Goal: Task Accomplishment & Management: Manage account settings

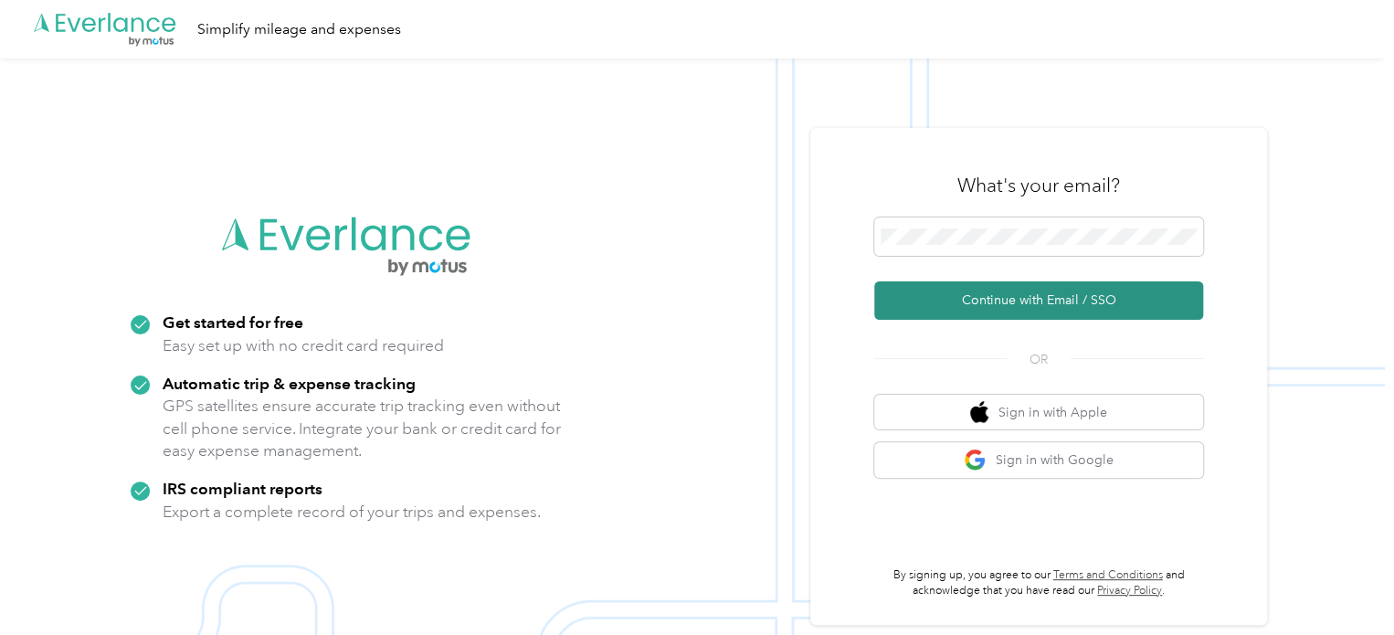
click at [961, 300] on button "Continue with Email / SSO" at bounding box center [1038, 300] width 329 height 38
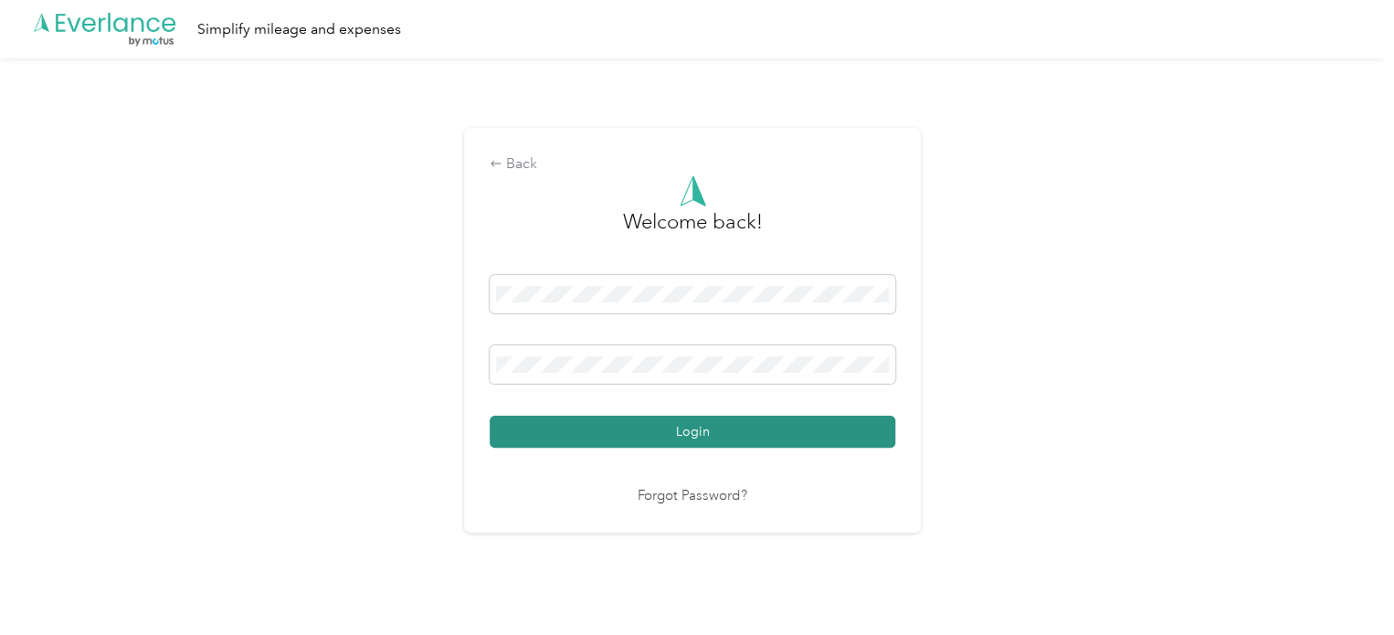
click at [708, 436] on button "Login" at bounding box center [691, 431] width 405 height 32
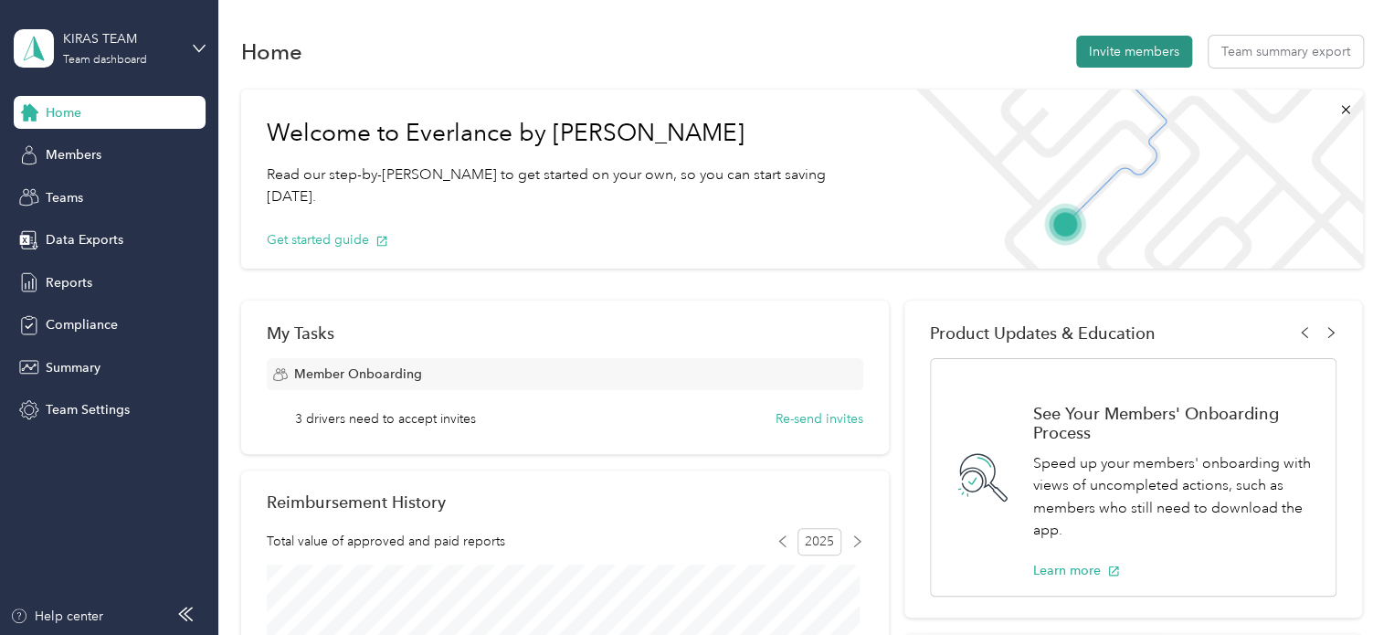
click at [1106, 45] on button "Invite members" at bounding box center [1134, 52] width 116 height 32
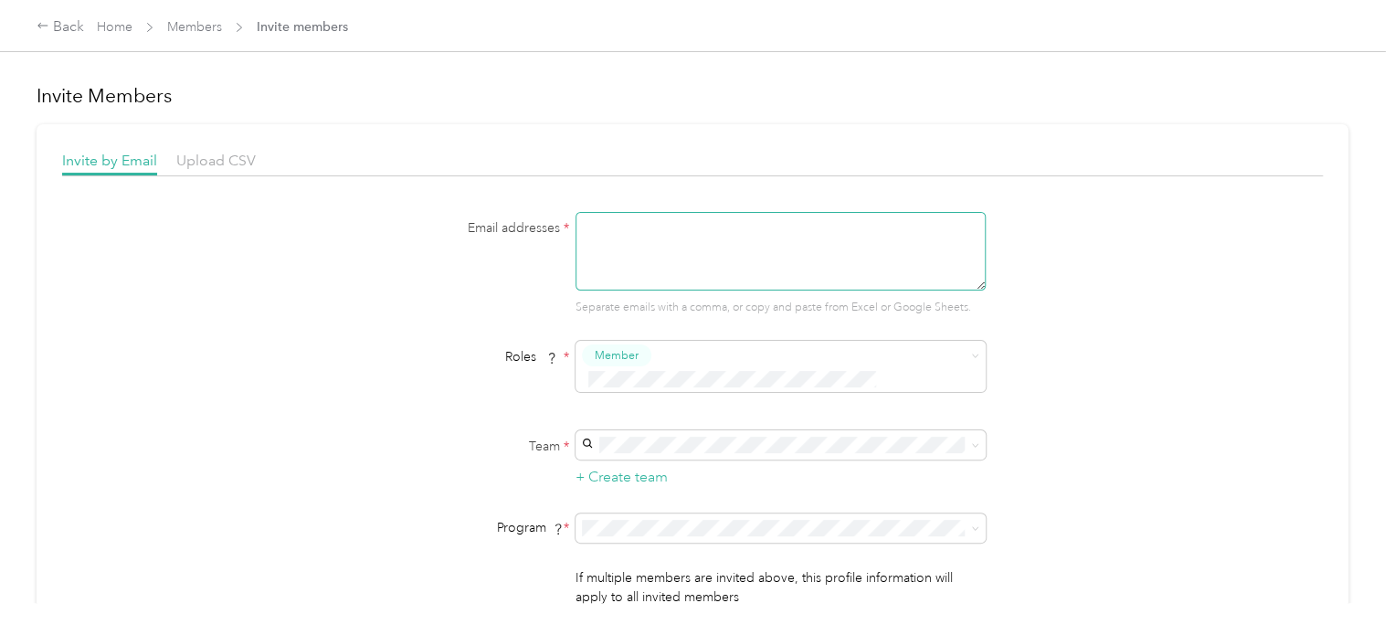
click at [696, 257] on textarea at bounding box center [780, 251] width 410 height 79
paste textarea "[EMAIL_ADDRESS][DOMAIN_NAME]"
click at [640, 456] on span "KIRAS TEAM" at bounding box center [622, 449] width 74 height 16
click at [657, 411] on li "PDP Travel (CPM)" at bounding box center [778, 408] width 410 height 32
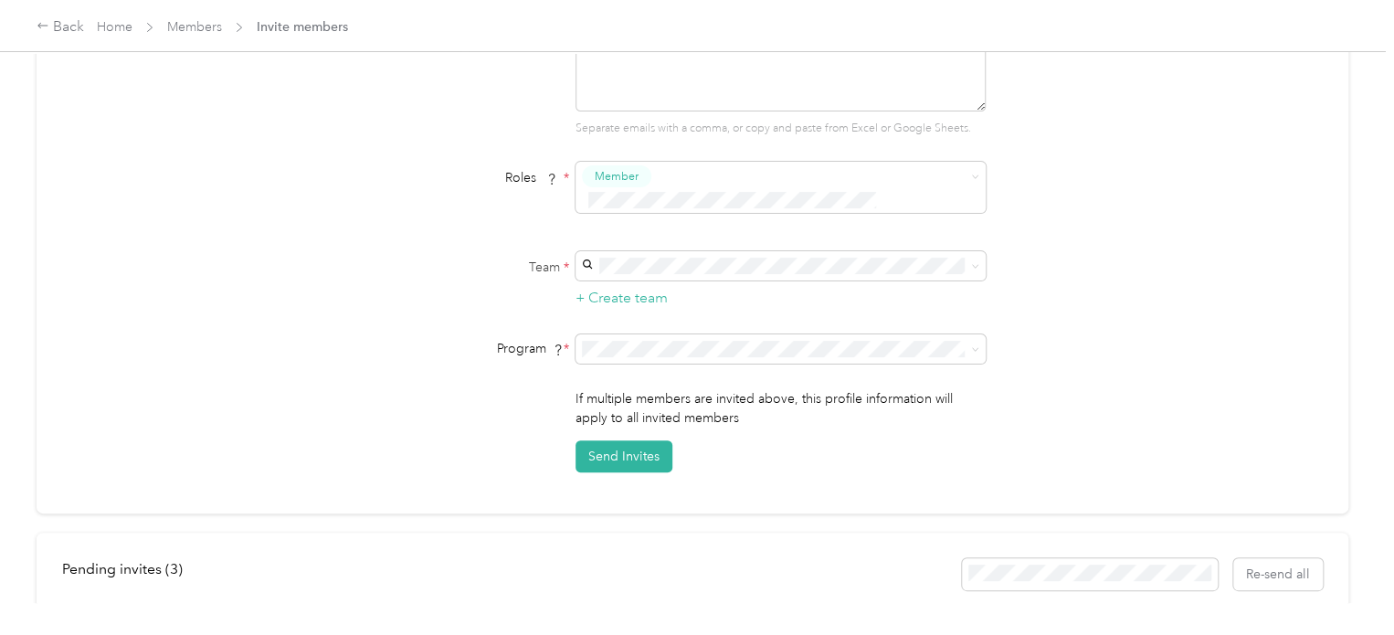
scroll to position [208, 0]
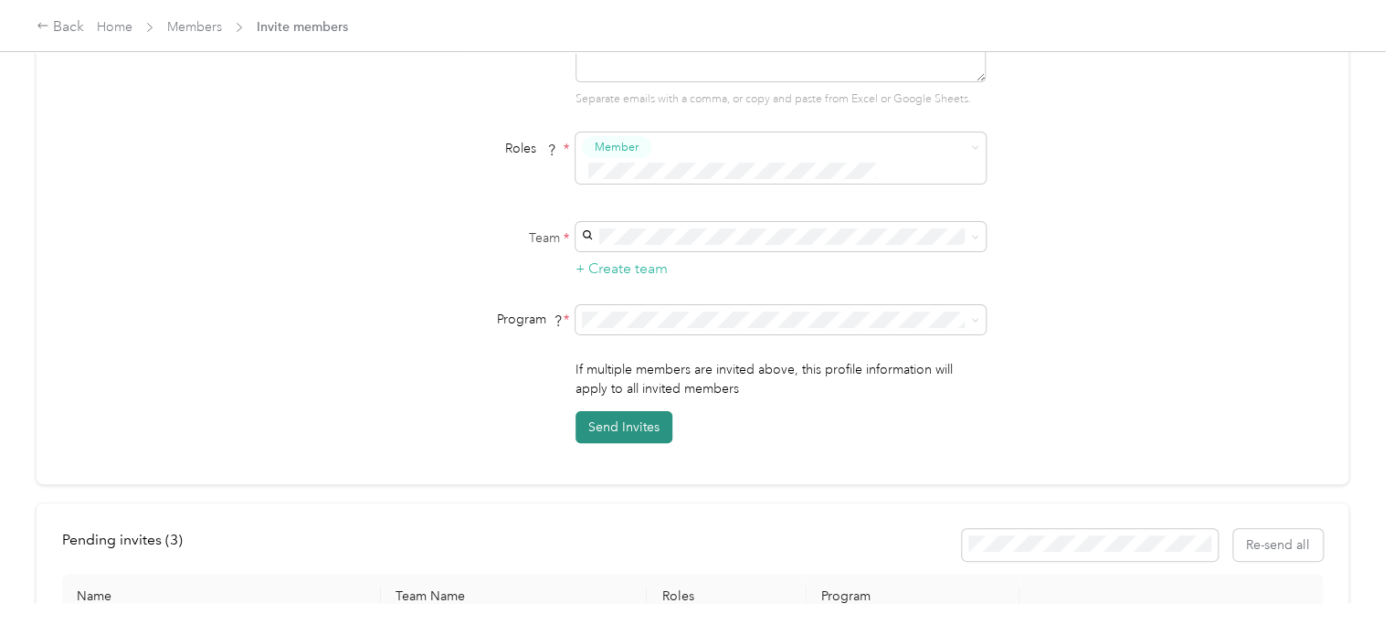
click at [606, 411] on button "Send Invites" at bounding box center [623, 427] width 97 height 32
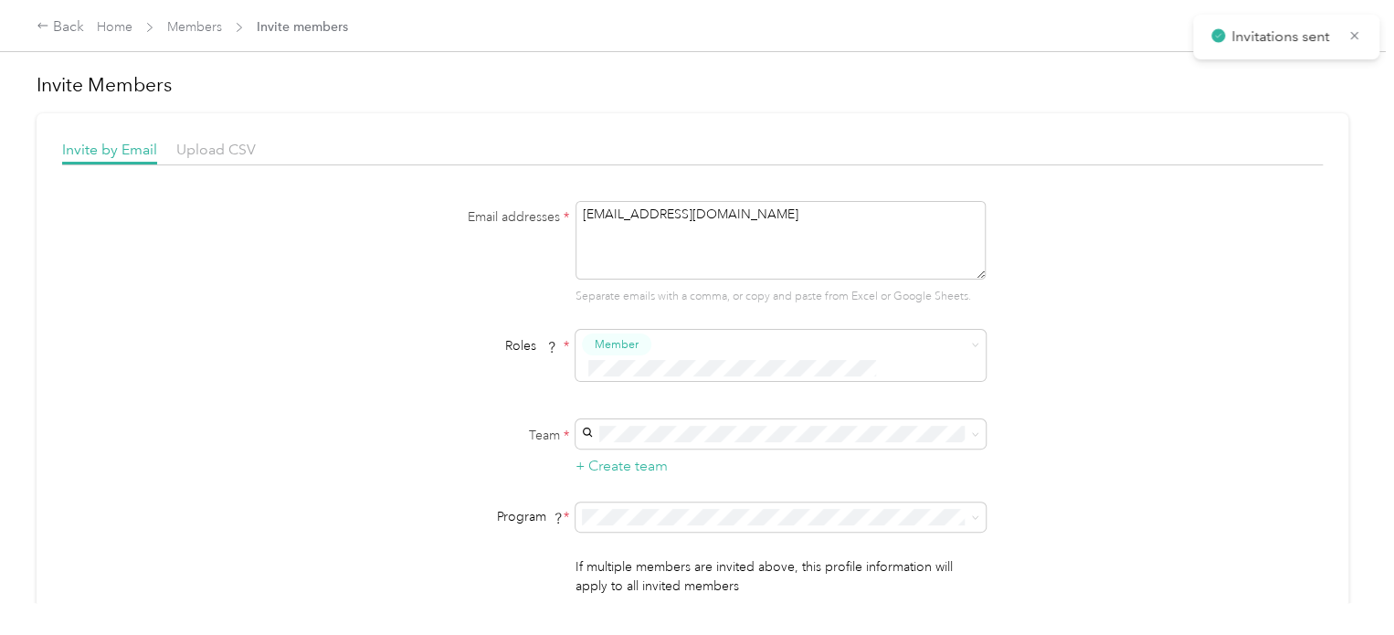
scroll to position [0, 0]
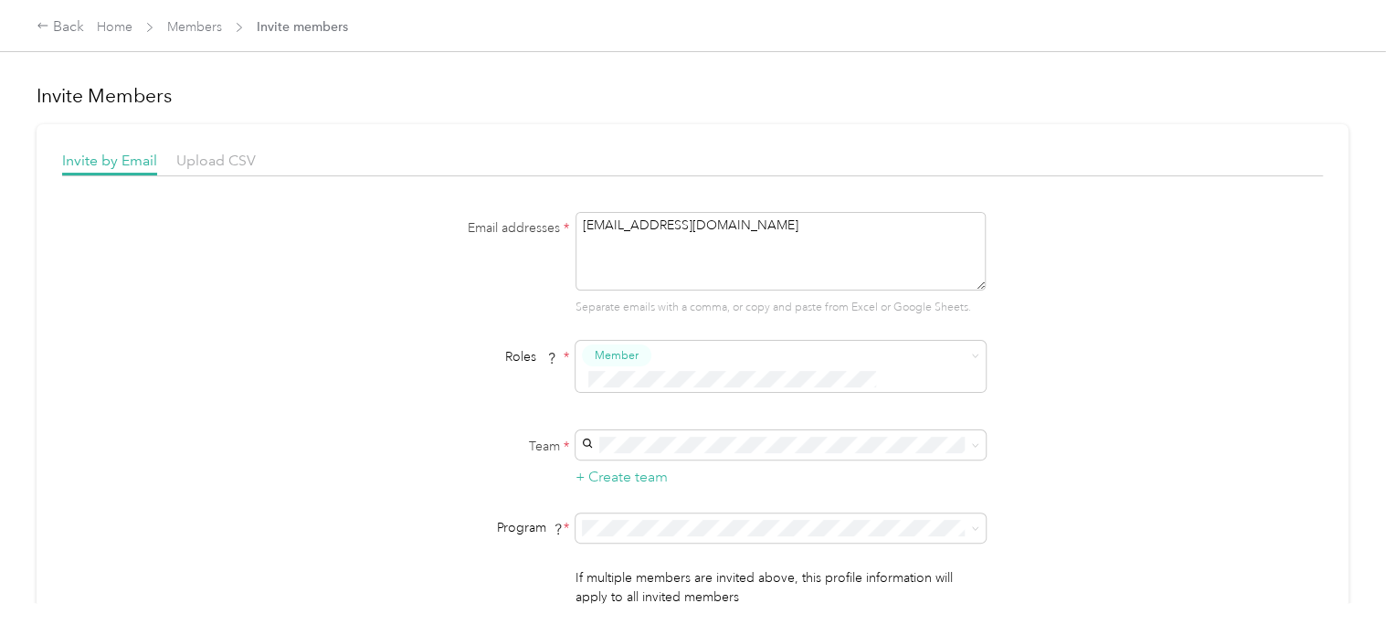
drag, startPoint x: 727, startPoint y: 233, endPoint x: 540, endPoint y: 237, distance: 187.3
click at [540, 237] on div "Email addresses * [EMAIL_ADDRESS][DOMAIN_NAME] Separate emails with a comma, or…" at bounding box center [692, 264] width 703 height 104
paste textarea "rnicole2004"
click at [637, 468] on p "[PERSON_NAME]" at bounding box center [777, 475] width 384 height 19
click at [608, 416] on ol "CPM Programs PDP Travel (CPM) FAVR Programs No program" at bounding box center [778, 424] width 410 height 128
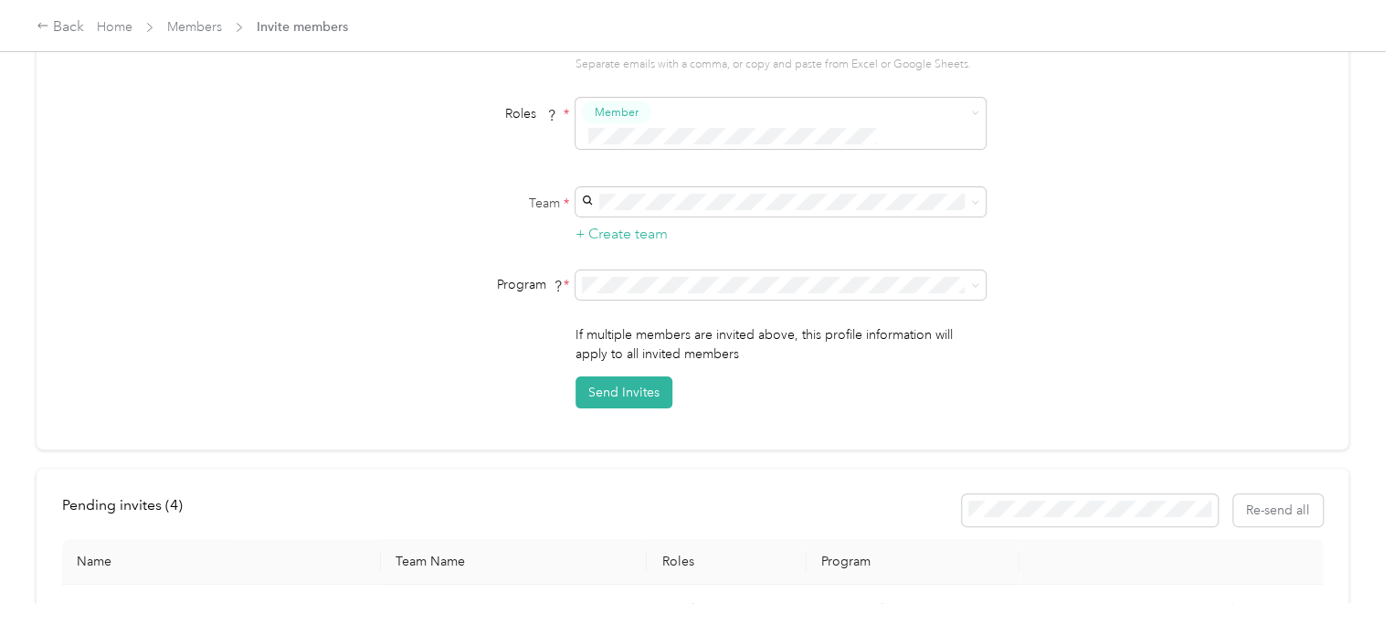
scroll to position [247, 0]
click at [623, 373] on button "Send Invites" at bounding box center [623, 389] width 97 height 32
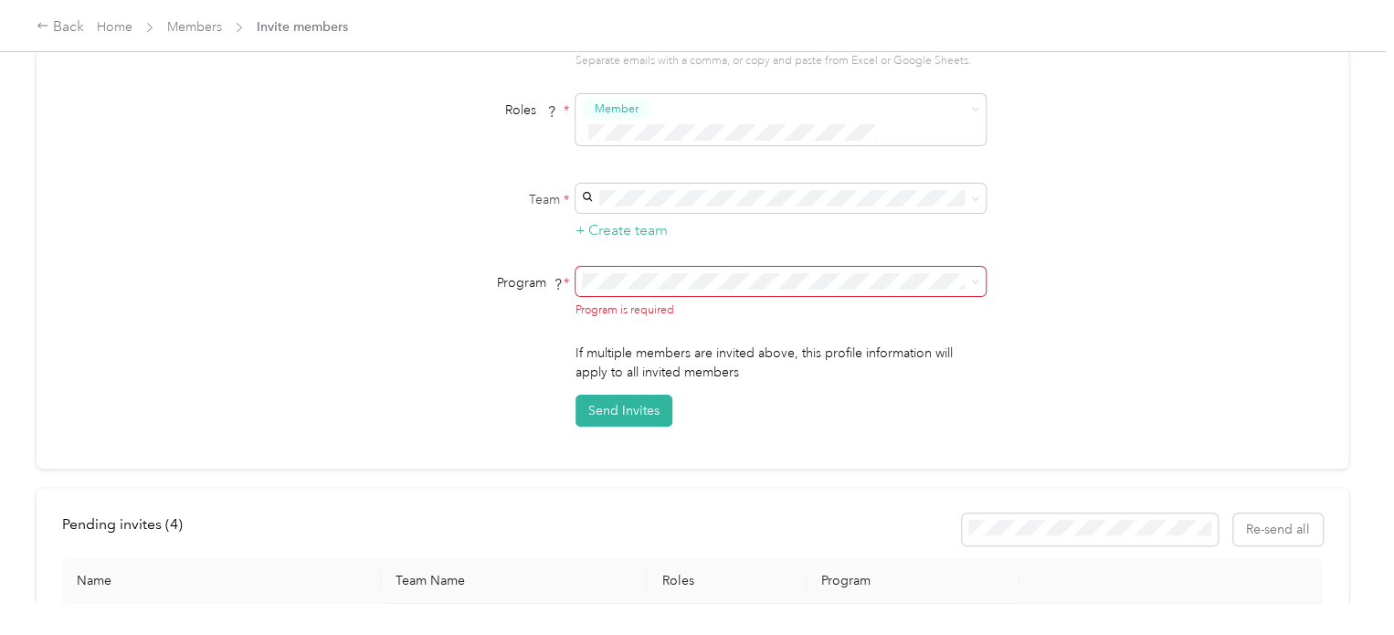
click at [614, 316] on span "PDP Travel (CPM)" at bounding box center [635, 321] width 100 height 16
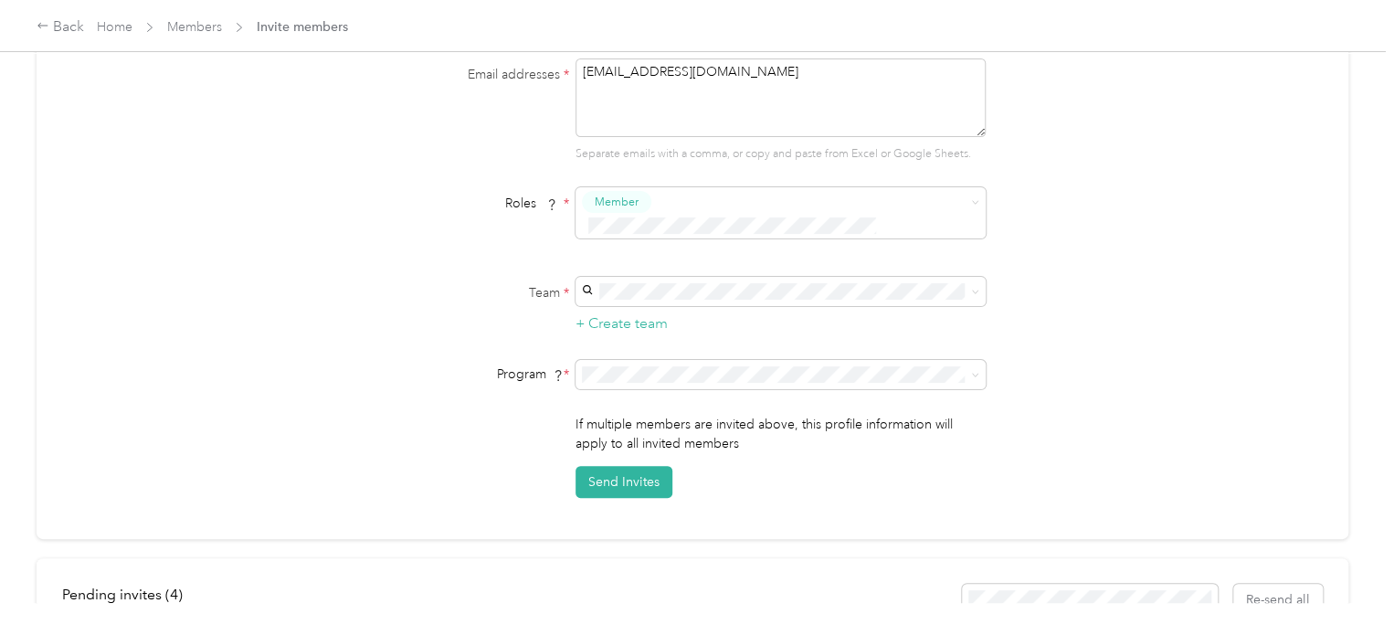
scroll to position [156, 0]
click at [612, 463] on button "Send Invites" at bounding box center [623, 479] width 97 height 32
drag, startPoint x: 738, startPoint y: 83, endPoint x: 491, endPoint y: 91, distance: 246.7
click at [491, 91] on div "Email addresses * [EMAIL_ADDRESS][DOMAIN_NAME] Separate emails with a comma, or…" at bounding box center [692, 108] width 703 height 104
paste textarea "amygoodman97"
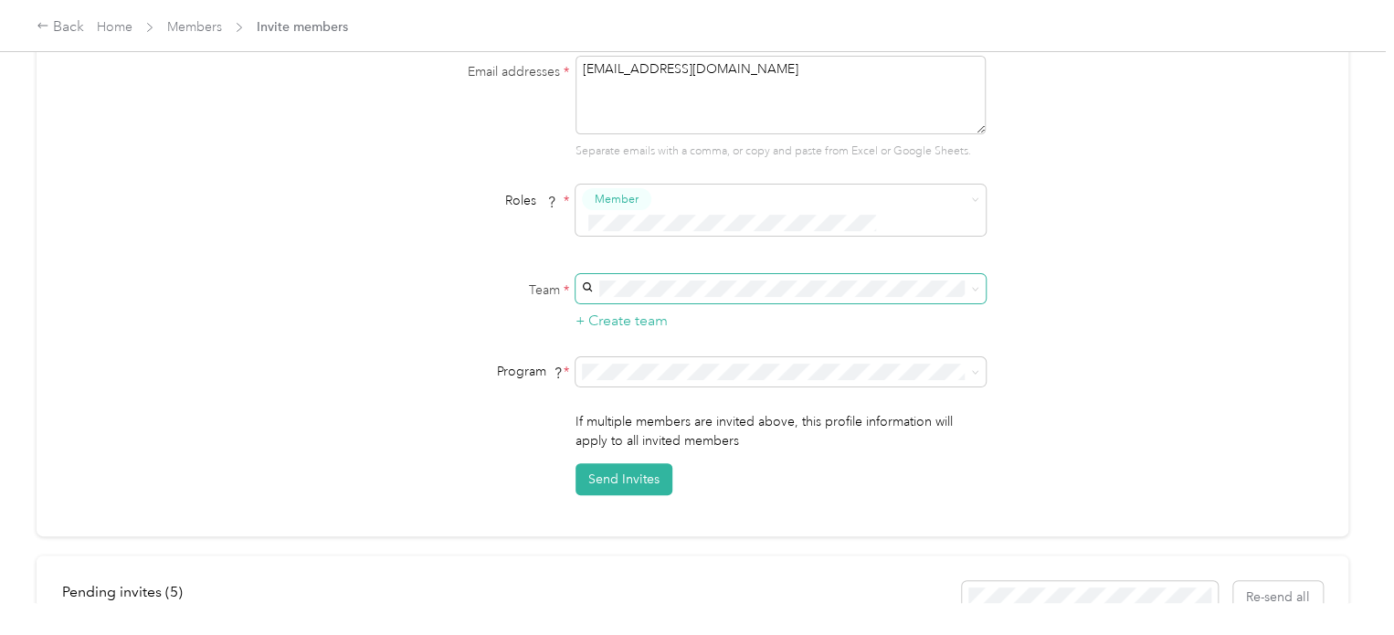
type textarea "[EMAIL_ADDRESS][DOMAIN_NAME]"
click at [676, 276] on span at bounding box center [780, 288] width 410 height 29
click at [641, 295] on span "KIRAS TEAM" at bounding box center [622, 297] width 74 height 16
click at [651, 357] on span at bounding box center [780, 371] width 410 height 29
click at [643, 419] on ol "CPM Programs PDP Travel (CPM) FAVR Programs No program" at bounding box center [778, 424] width 410 height 128
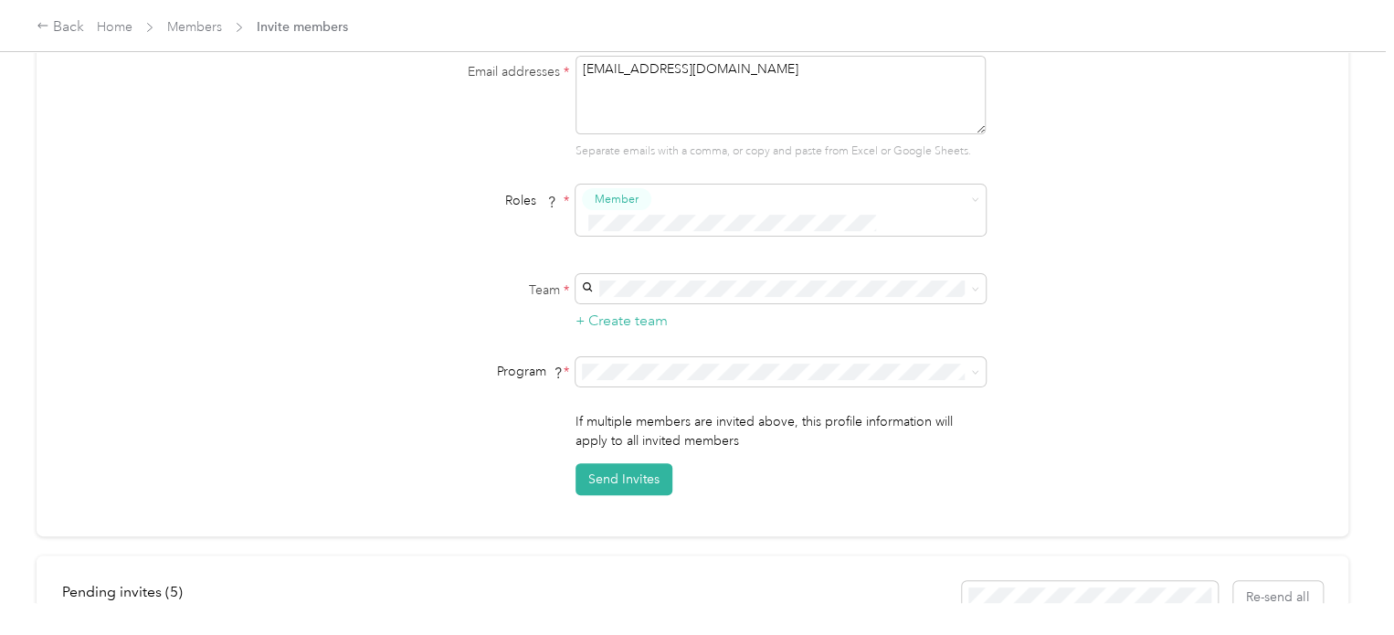
click at [623, 405] on span "PDP Travel (CPM)" at bounding box center [635, 412] width 100 height 16
click at [628, 463] on button "Send Invites" at bounding box center [623, 479] width 97 height 32
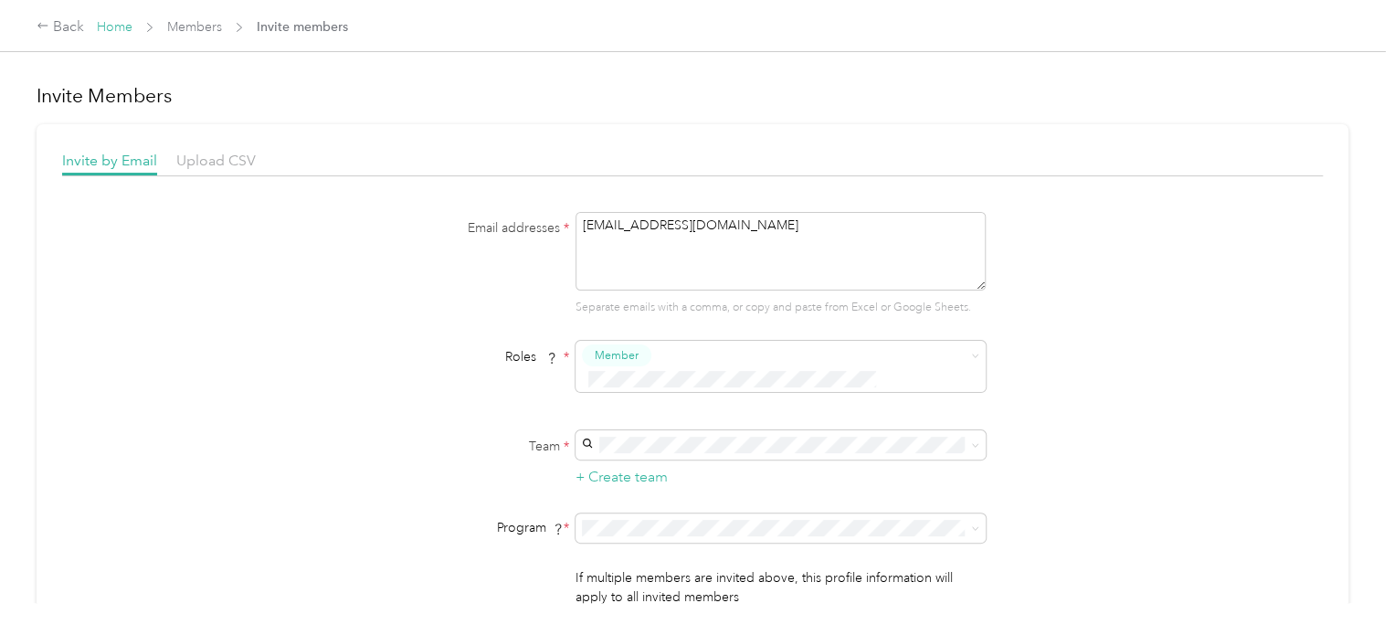
click at [124, 30] on link "Home" at bounding box center [115, 27] width 36 height 16
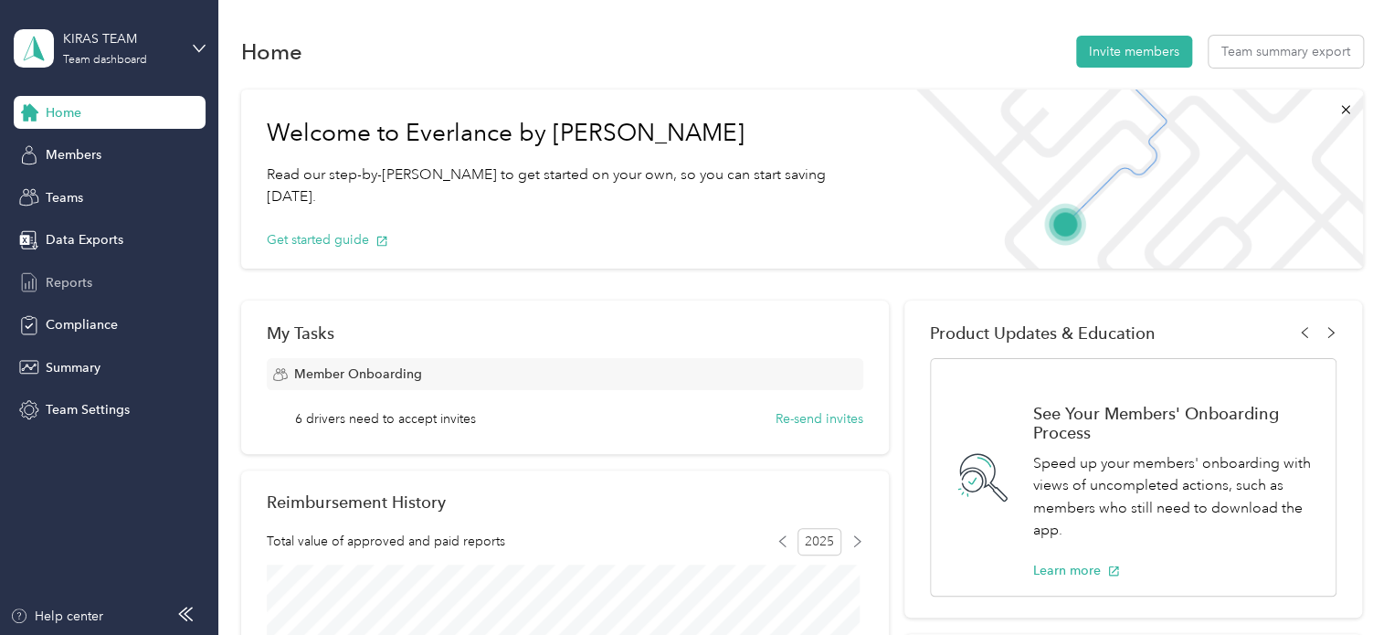
click at [88, 270] on div "Reports" at bounding box center [110, 282] width 192 height 33
